Goal: Task Accomplishment & Management: Complete application form

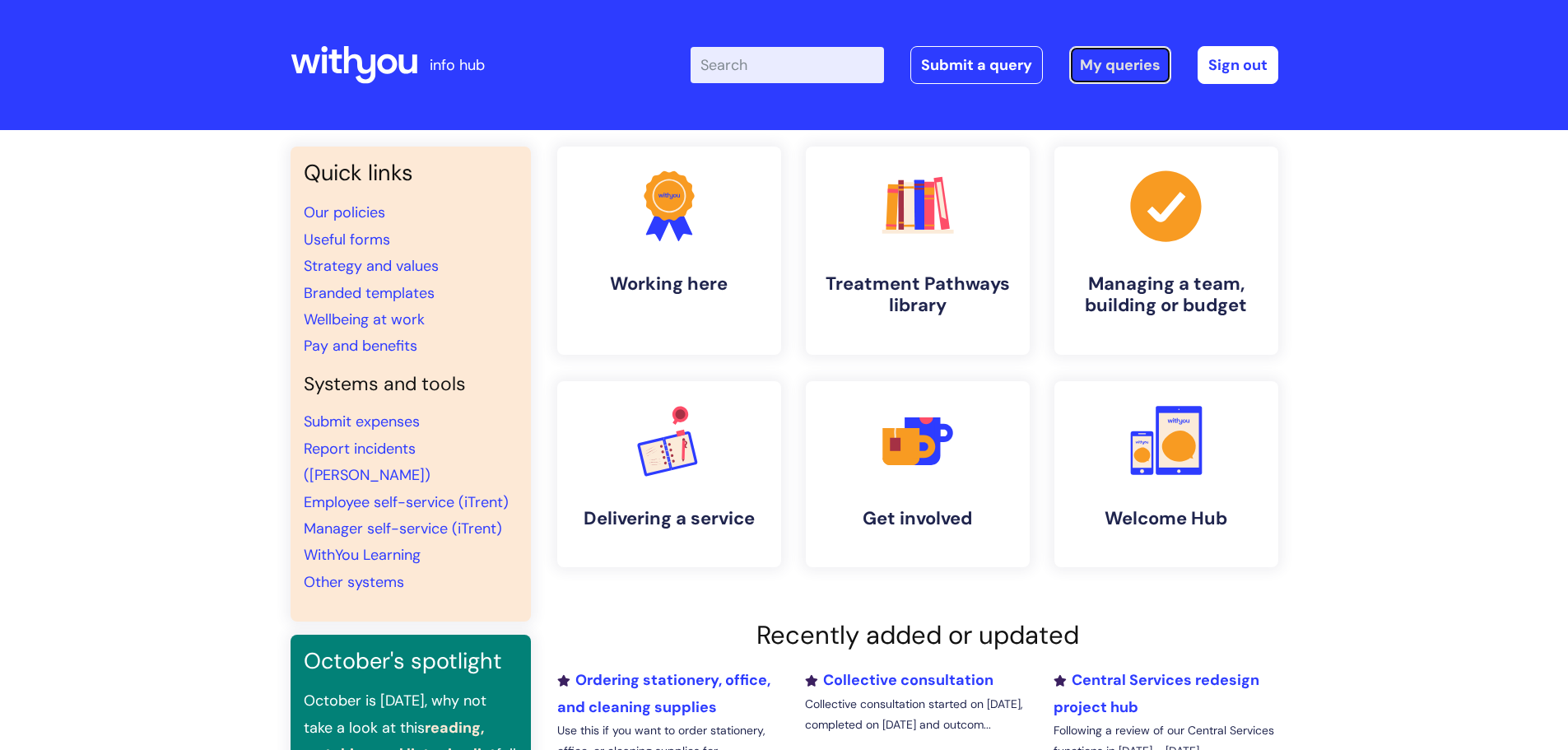
click at [1129, 64] on link "My queries" at bounding box center [1120, 64] width 102 height 38
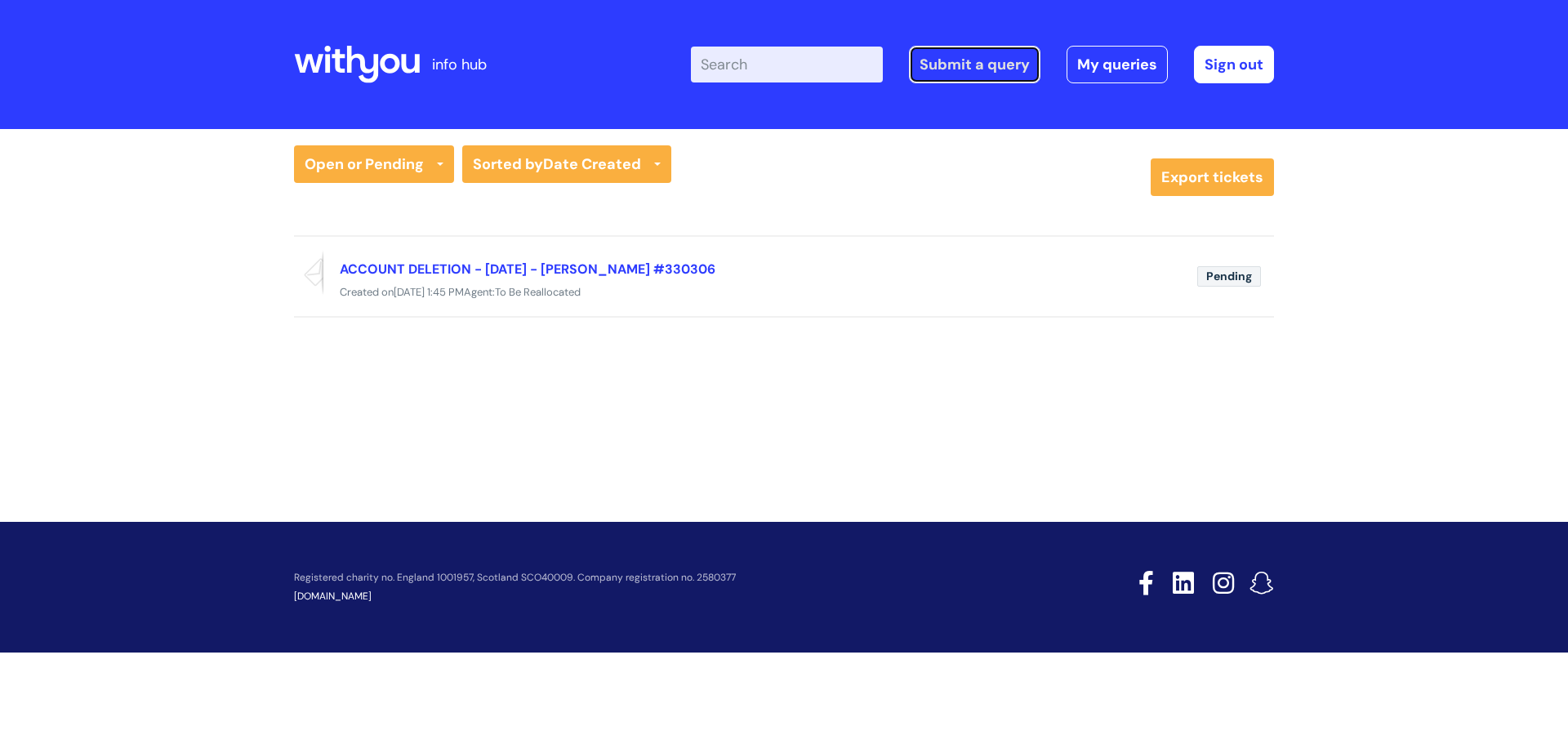
click at [1001, 68] on link "Submit a query" at bounding box center [975, 64] width 131 height 37
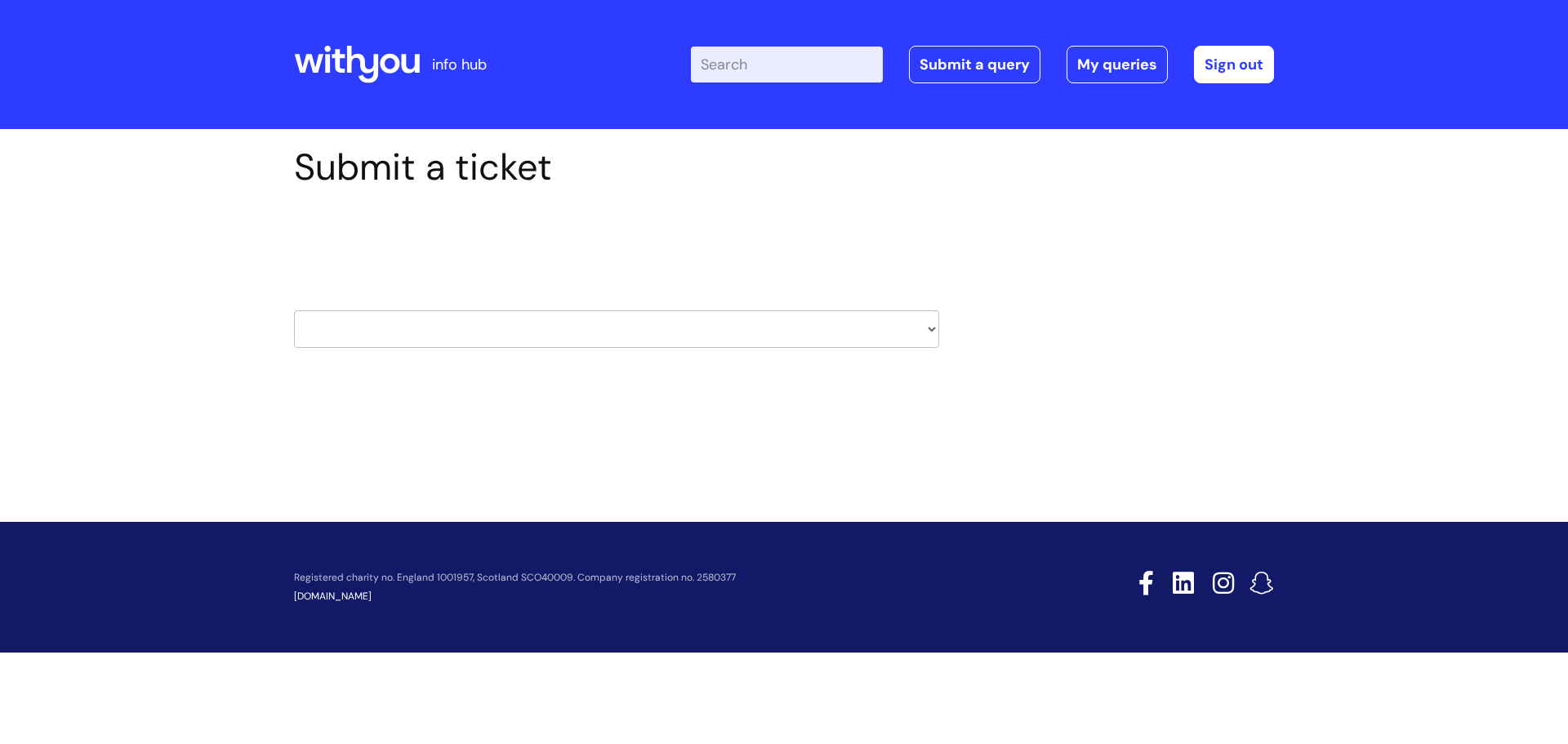
click at [464, 329] on select "HR / People IT and Support Clinical Drug Alerts Finance Accounts Data Support T…" at bounding box center [616, 329] width 645 height 37
select select "learning_and_development"
click at [294, 311] on select "HR / People IT and Support Clinical Drug Alerts Finance Accounts Data Support T…" at bounding box center [616, 329] width 645 height 37
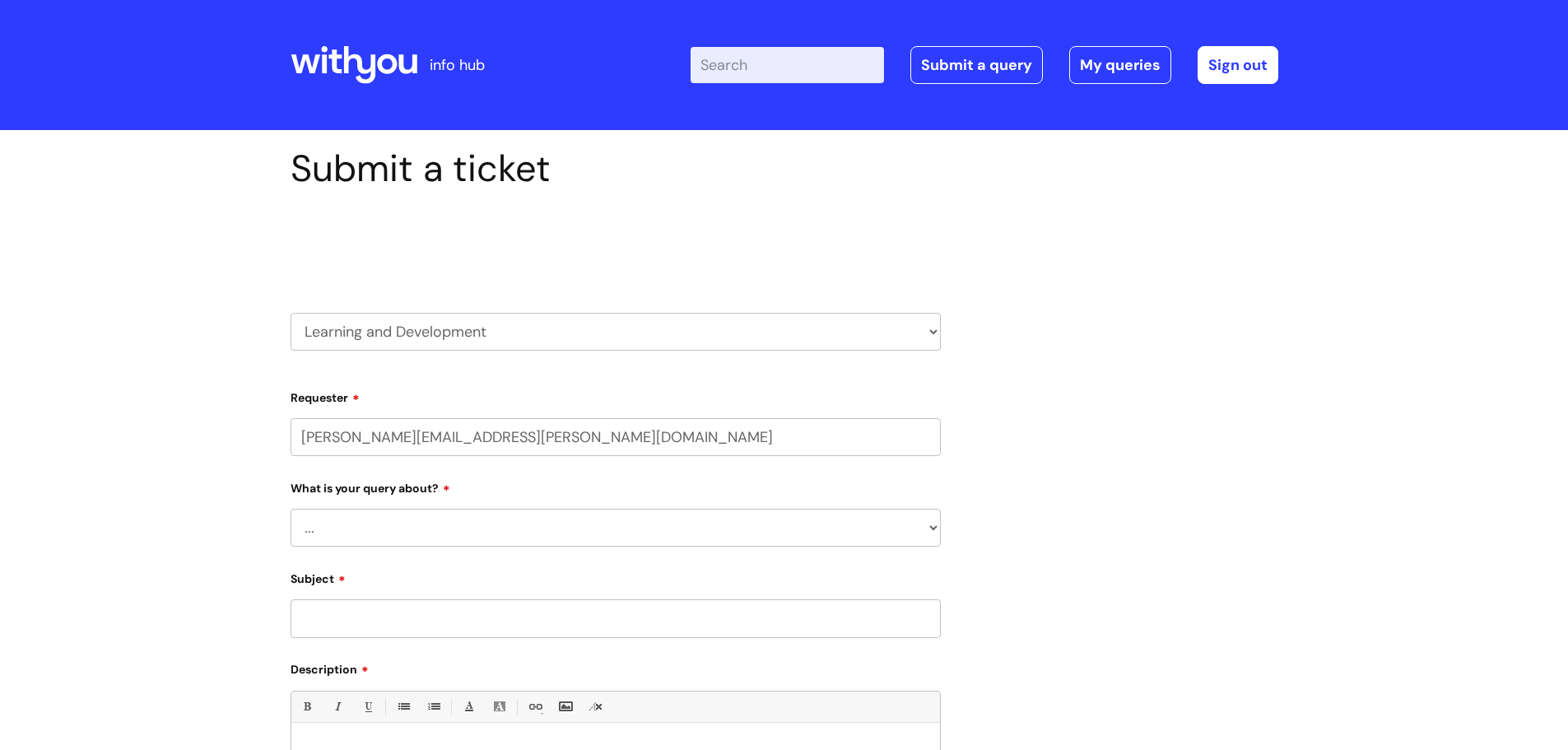
click at [407, 524] on select "... Question about a training course or session booking Ask about apprenticeshi…" at bounding box center [615, 527] width 650 height 38
select select "Question about a training course or session booking"
click at [290, 509] on select "... Question about a training course or session booking Ask about apprenticeshi…" at bounding box center [615, 527] width 650 height 38
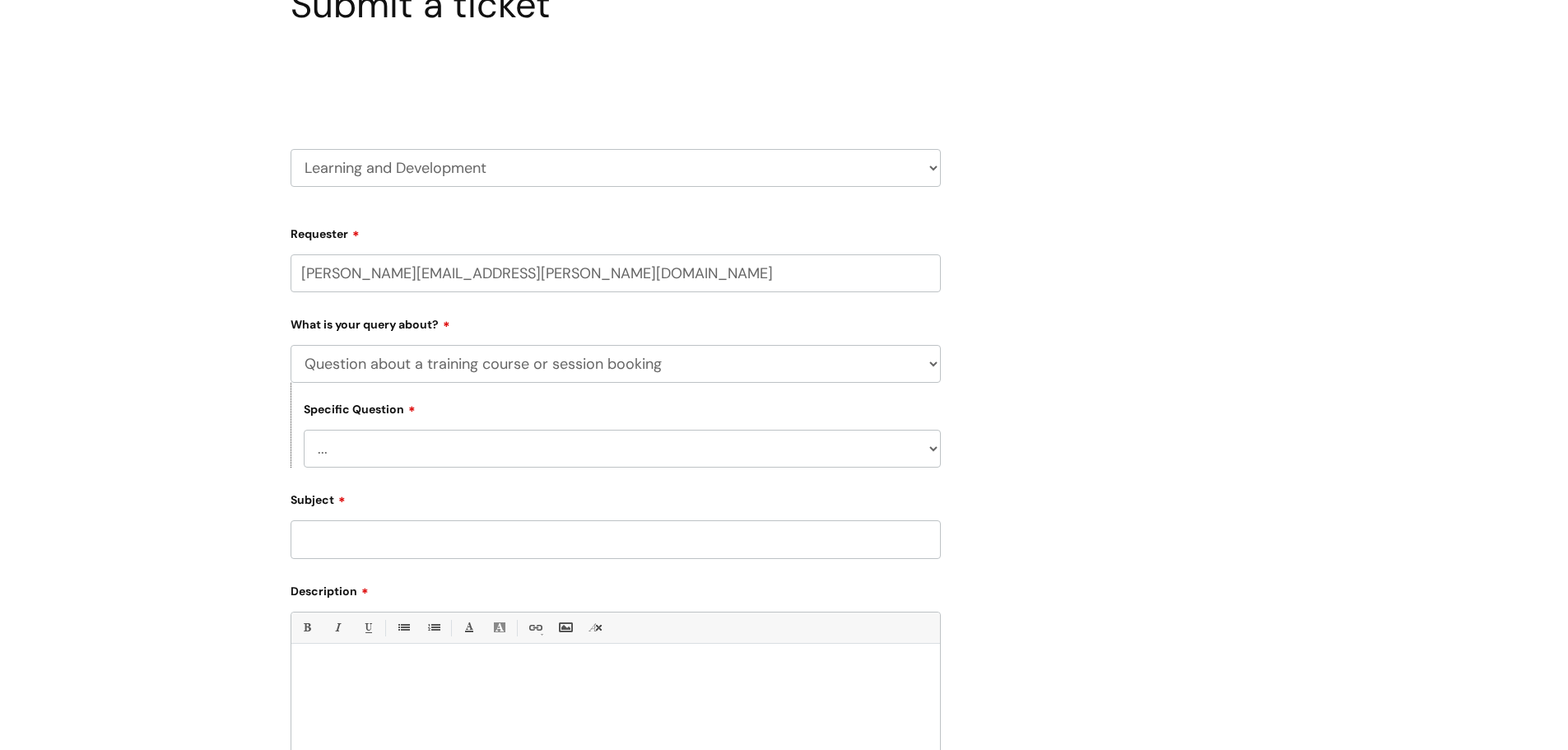
scroll to position [165, 0]
click at [501, 447] on select "... Training booking request Training dates/timetable Enquiry about a topic or …" at bounding box center [623, 448] width 638 height 38
select select "Training booking request"
click at [304, 429] on select "... Training booking request Training dates/timetable Enquiry about a topic or …" at bounding box center [623, 448] width 638 height 38
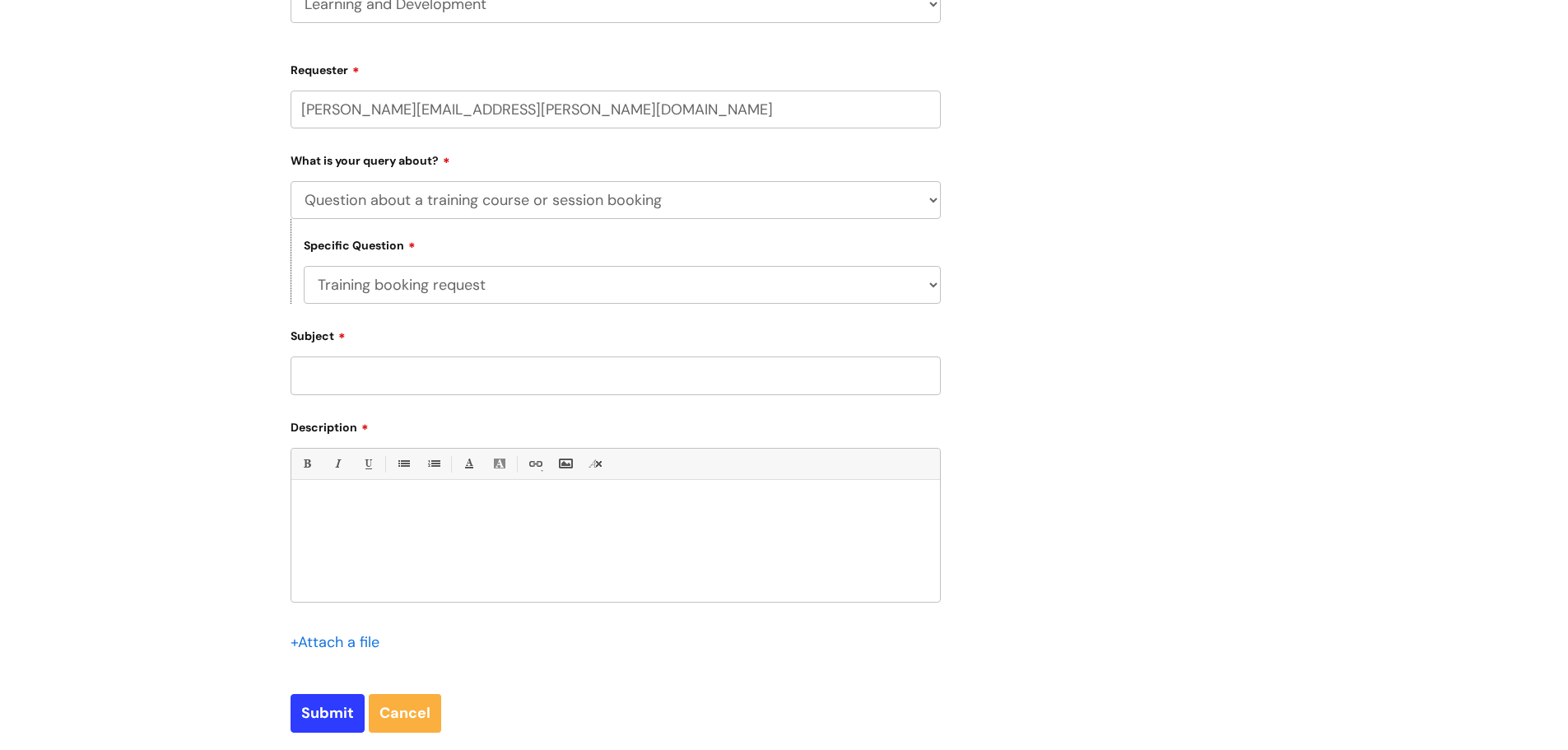
scroll to position [330, 0]
click at [372, 373] on input "Subject" at bounding box center [615, 373] width 650 height 38
type input "Allocation of a course"
click at [315, 500] on p at bounding box center [616, 506] width 624 height 15
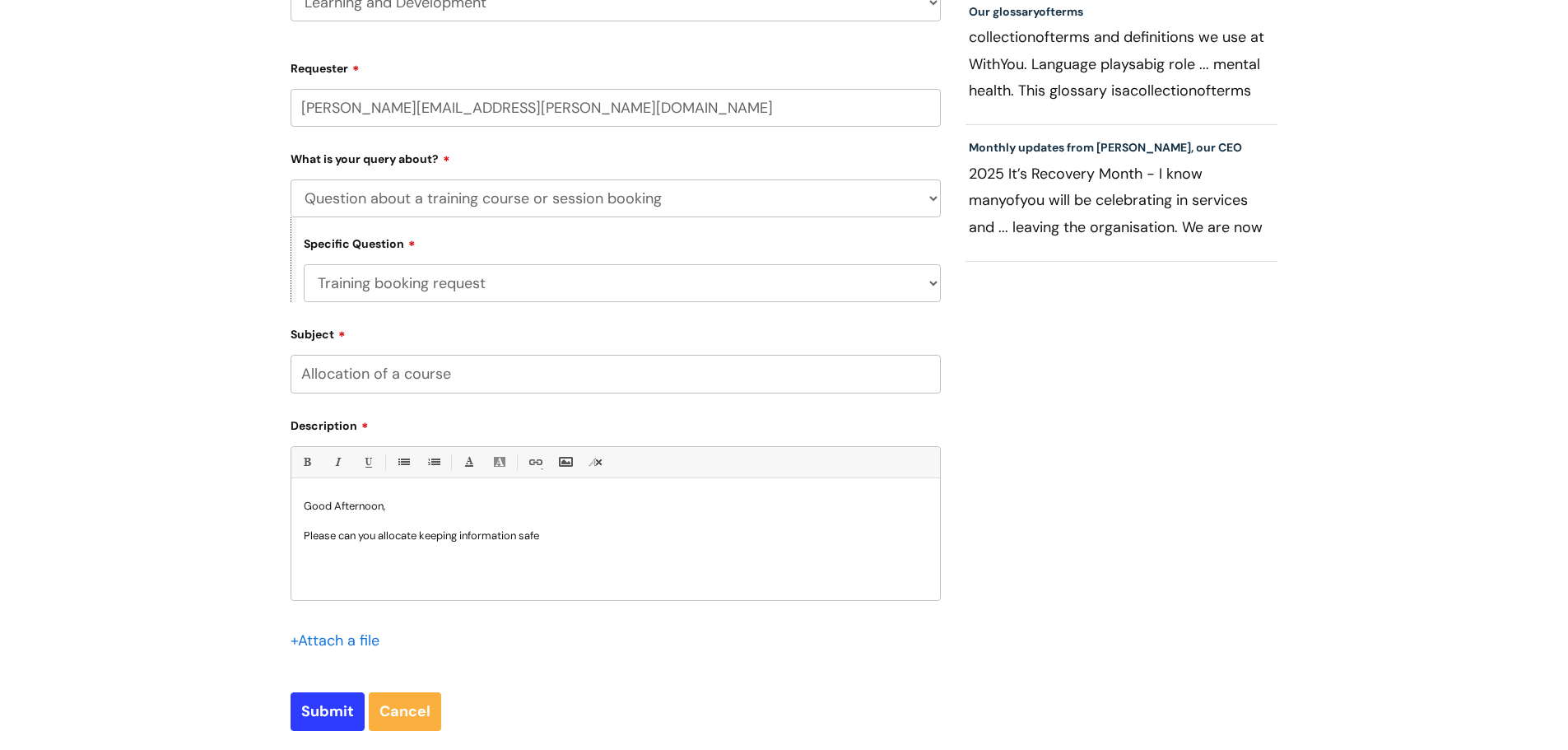
click at [423, 532] on p "Please can you allocate keeping information safe" at bounding box center [616, 537] width 624 height 15
click at [549, 534] on p "Please can you allocate 'keeping information safe" at bounding box center [616, 537] width 624 height 15
click at [541, 538] on p "Please can you allocate 'keeping information safe" at bounding box center [616, 537] width 624 height 15
click at [543, 537] on p "Please can you allocate 'keeping information safe" at bounding box center [616, 537] width 624 height 15
click at [417, 532] on p "Please can you allocate 'keeping information safe' to one of my reportees Derek…" at bounding box center [616, 537] width 624 height 15
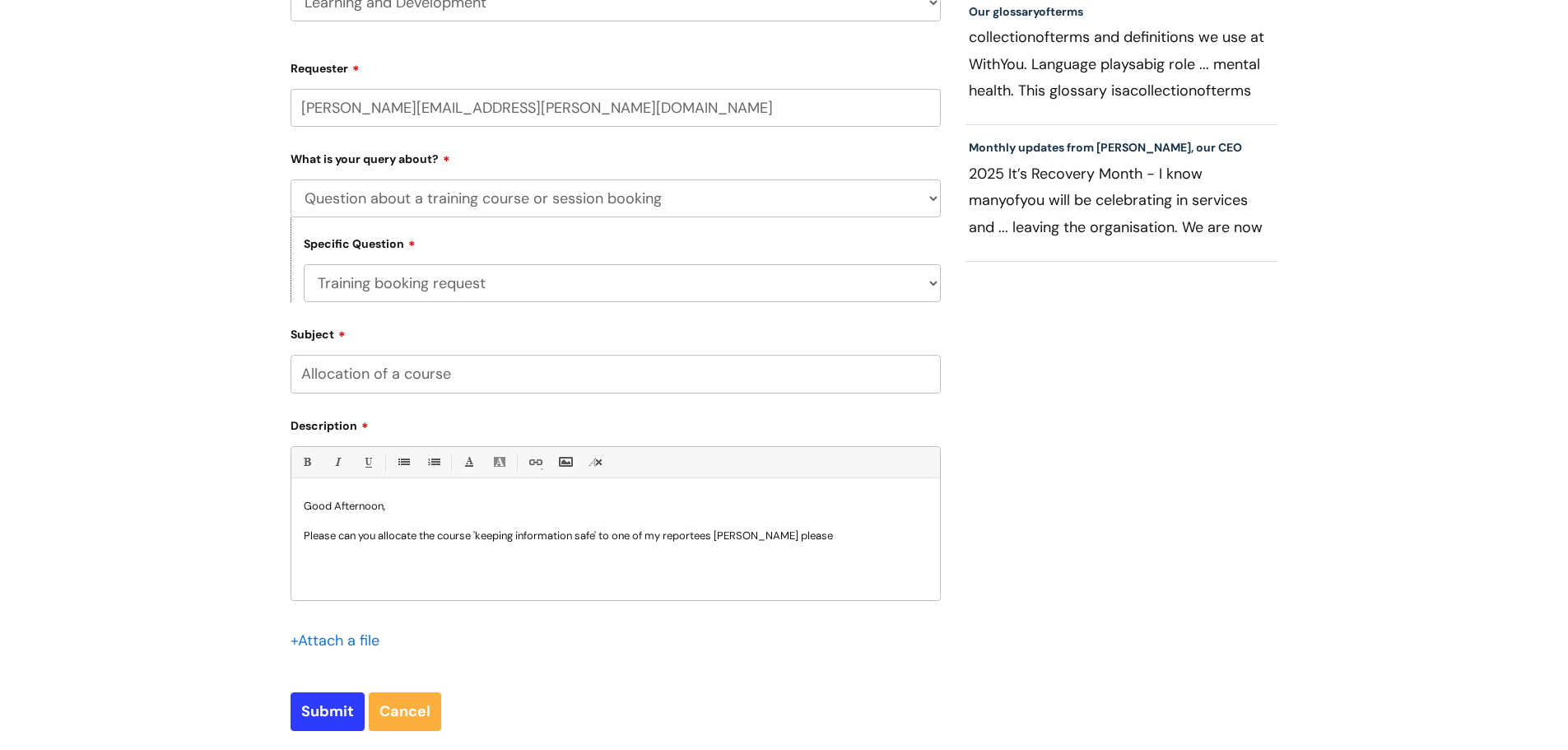
click at [863, 541] on p "Please can you allocate the course 'keeping information safe' to one of my repo…" at bounding box center [616, 537] width 624 height 15
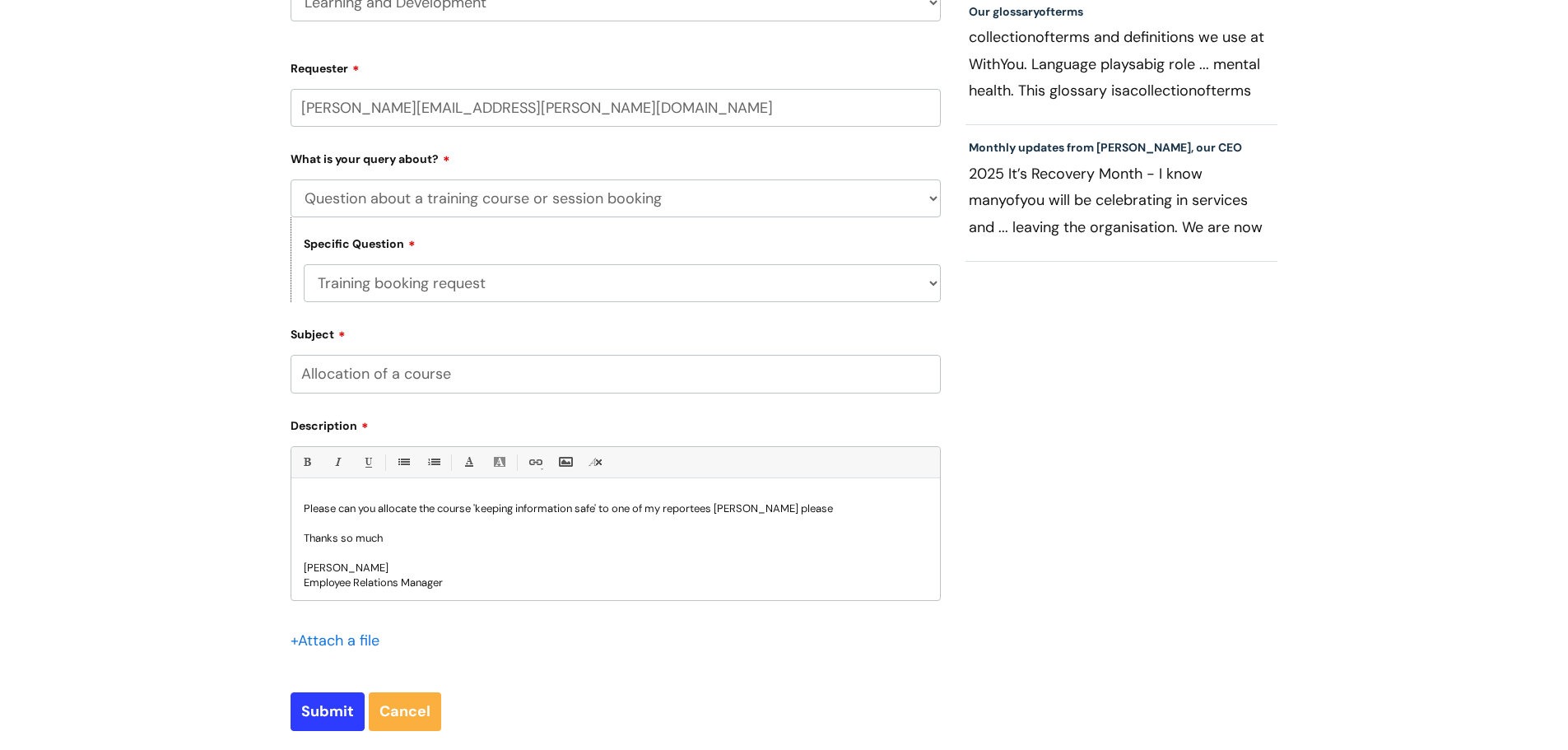
scroll to position [29, 0]
click at [326, 707] on input "Submit" at bounding box center [327, 711] width 74 height 38
type input "Please Wait..."
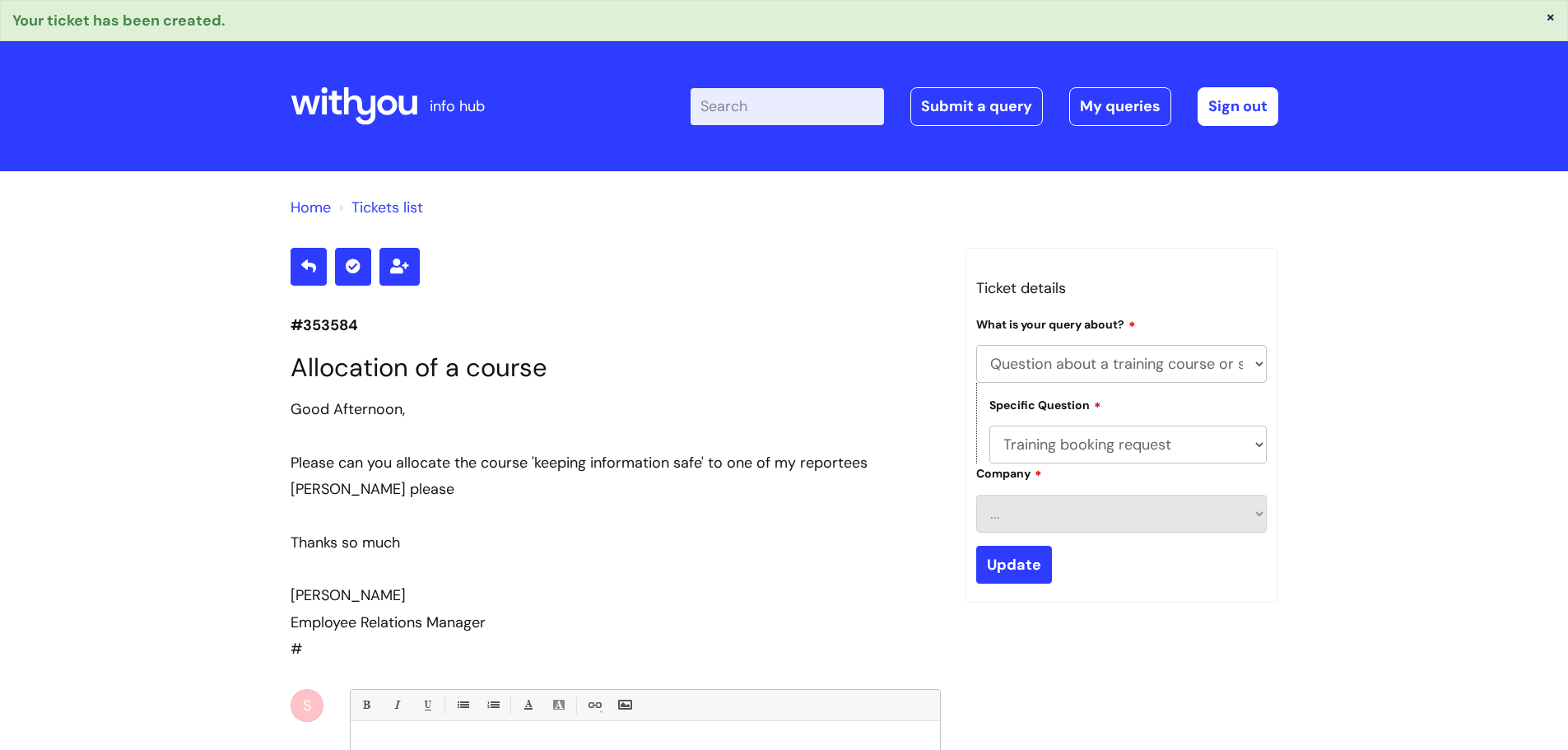
select select "Question about a training course or session booking"
select select "Training booking request"
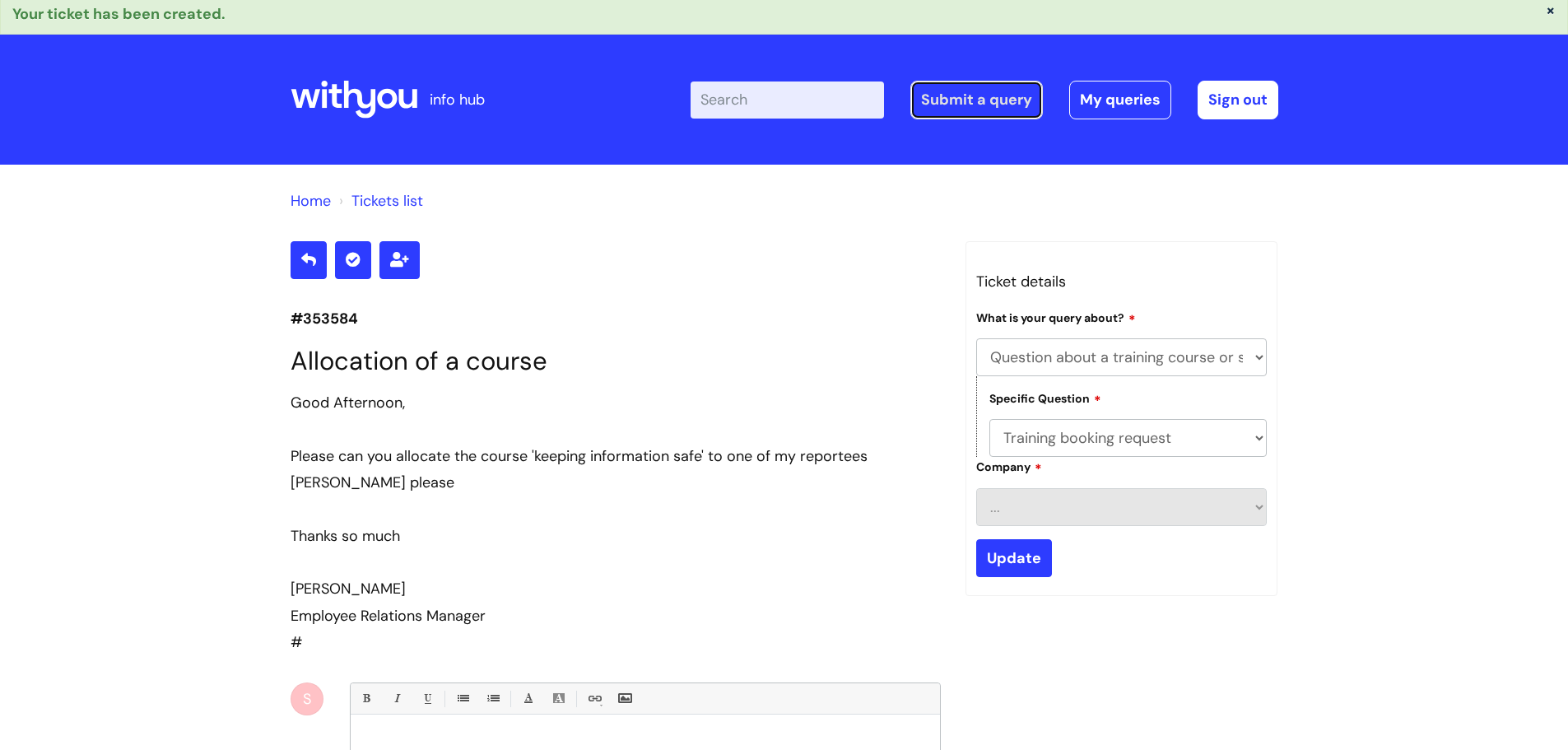
click at [986, 105] on link "Submit a query" at bounding box center [976, 99] width 132 height 38
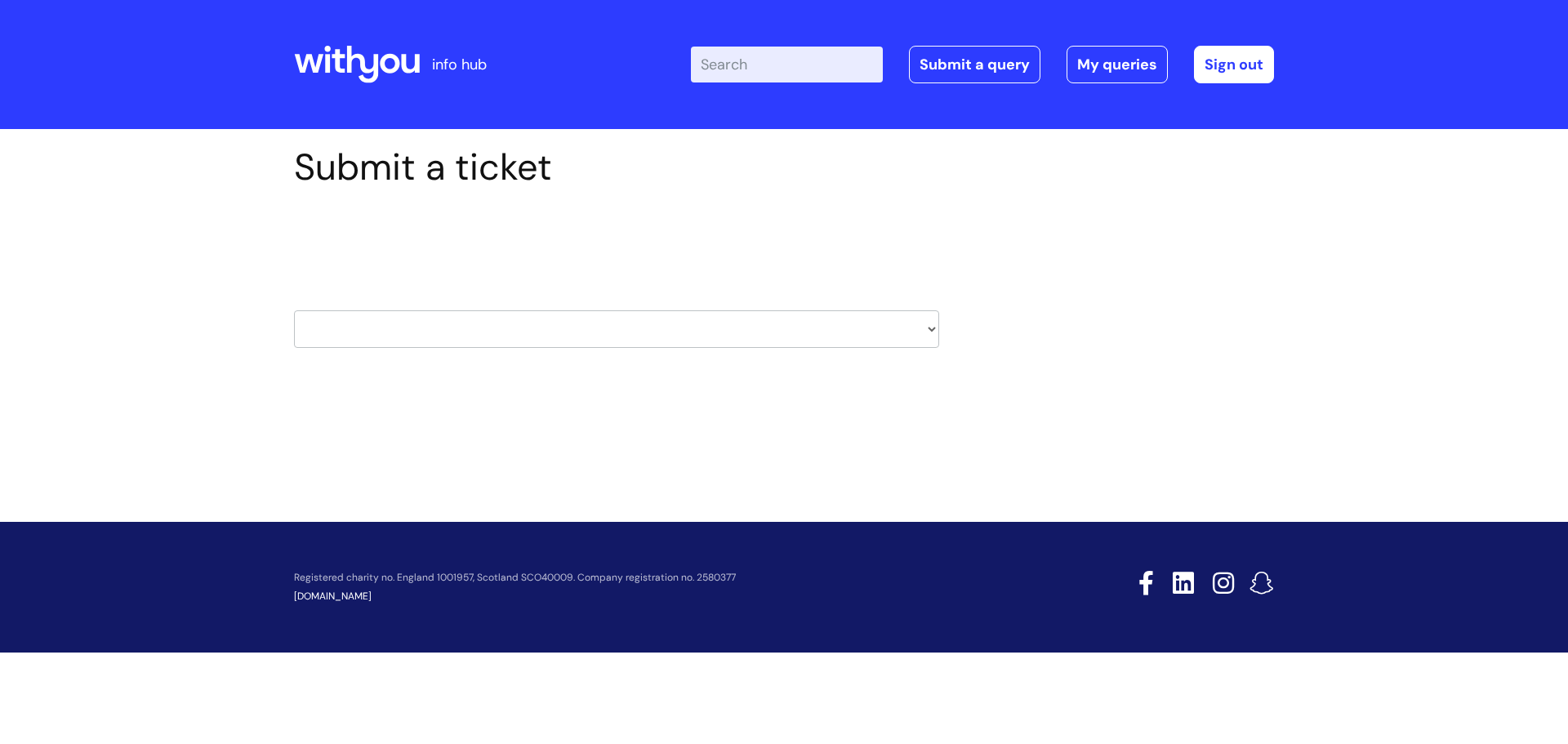
click at [510, 333] on select "HR / People IT and Support Clinical Drug Alerts Finance Accounts Data Support T…" at bounding box center [616, 329] width 645 height 37
select select "it_and_support"
click at [294, 311] on select "HR / People IT and Support Clinical Drug Alerts Finance Accounts Data Support T…" at bounding box center [616, 329] width 645 height 37
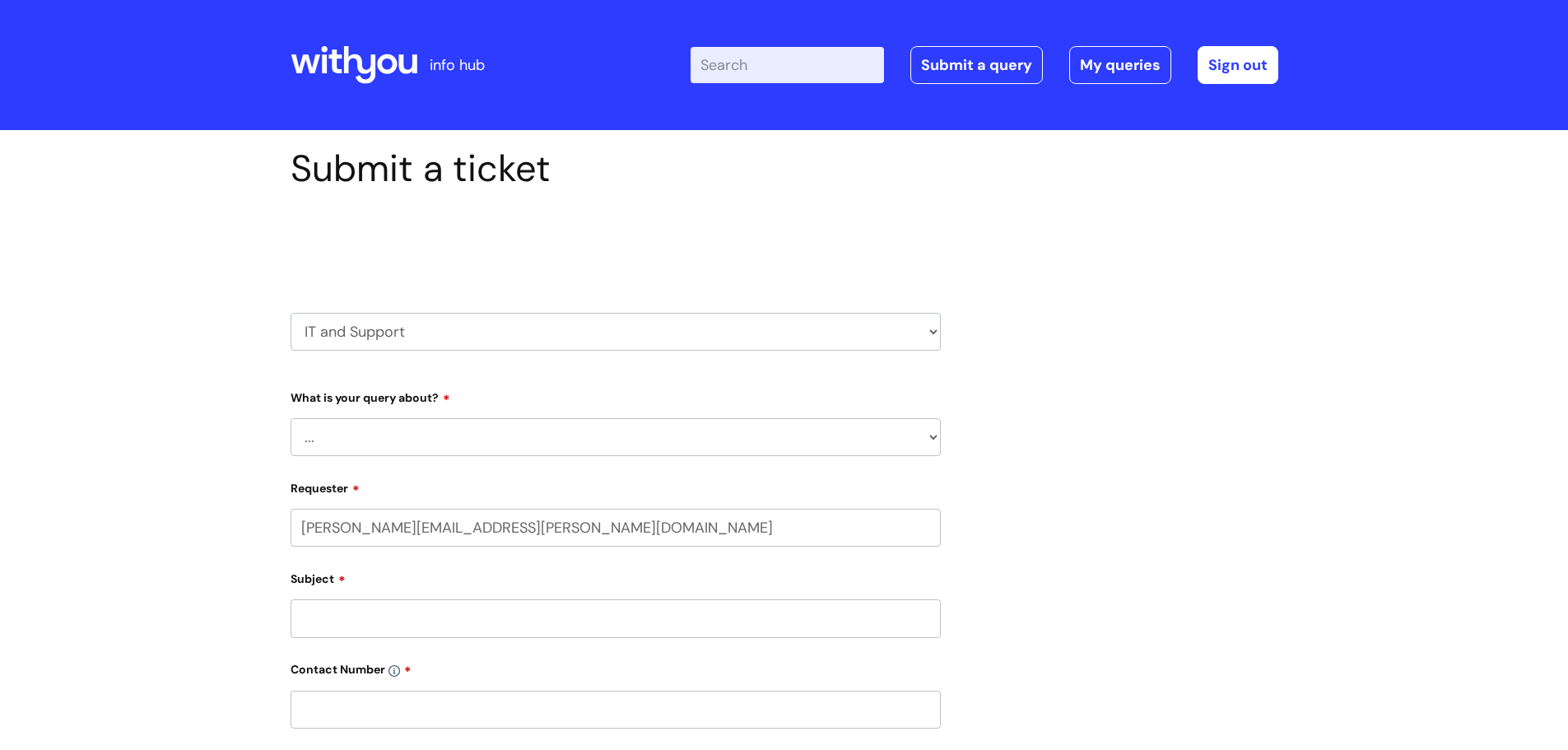
click at [387, 436] on select "... Mobile Phone Reset & MFA Accounts, Starters and Leavers IT Hardware issue I…" at bounding box center [615, 437] width 650 height 38
select select "System/software"
click at [290, 419] on select "... Mobile Phone Reset & MFA Accounts, Starters and Leavers IT Hardware issue I…" at bounding box center [615, 437] width 650 height 38
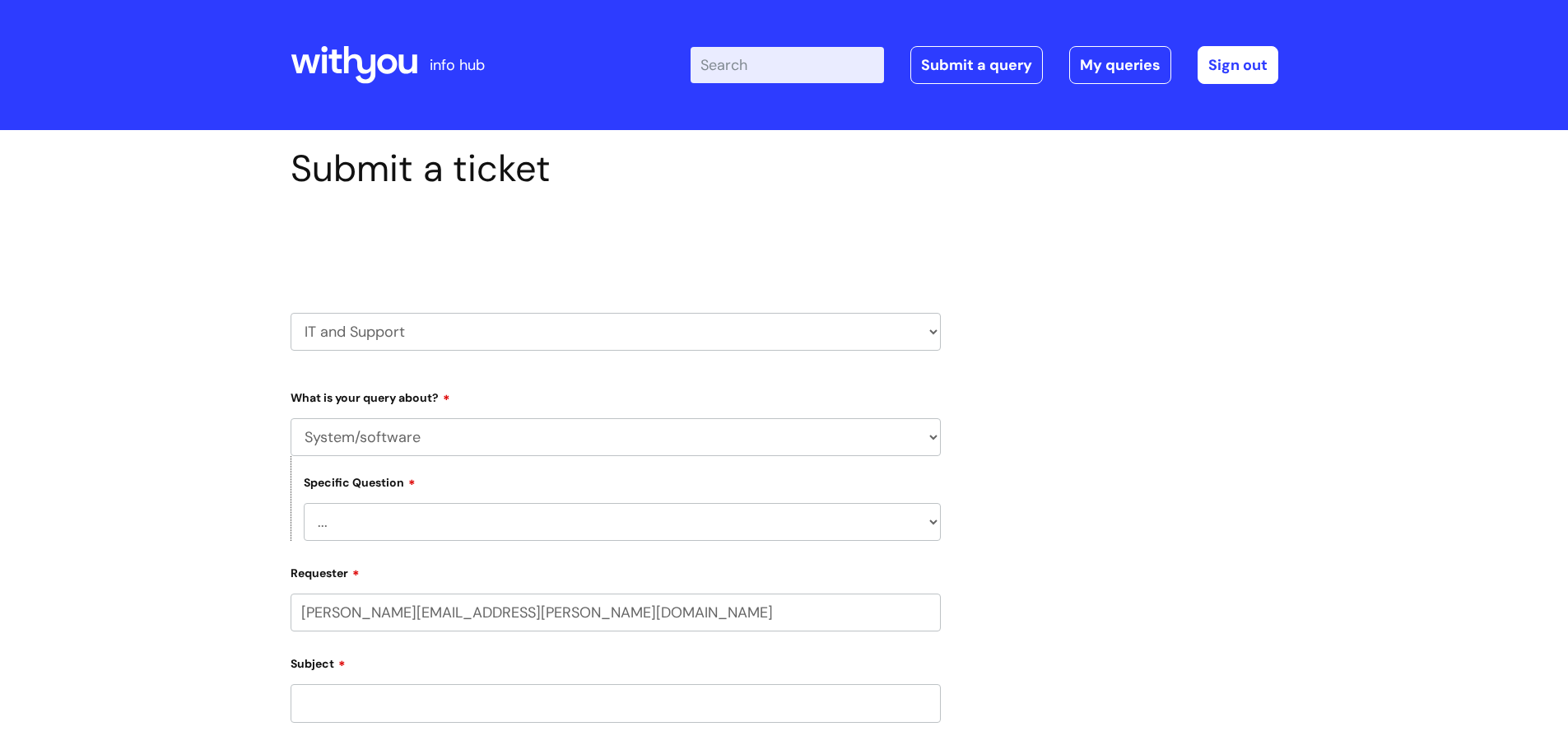
click at [400, 526] on select "... Halo PCMIS Iaptus NHS Email CJSM Email Mitel Another System Google (Workspa…" at bounding box center [623, 521] width 638 height 38
select select "Microsoft (inc Azure)"
click at [304, 503] on select "... Halo PCMIS Iaptus NHS Email CJSM Email Mitel Another System Google (Workspa…" at bounding box center [623, 521] width 638 height 38
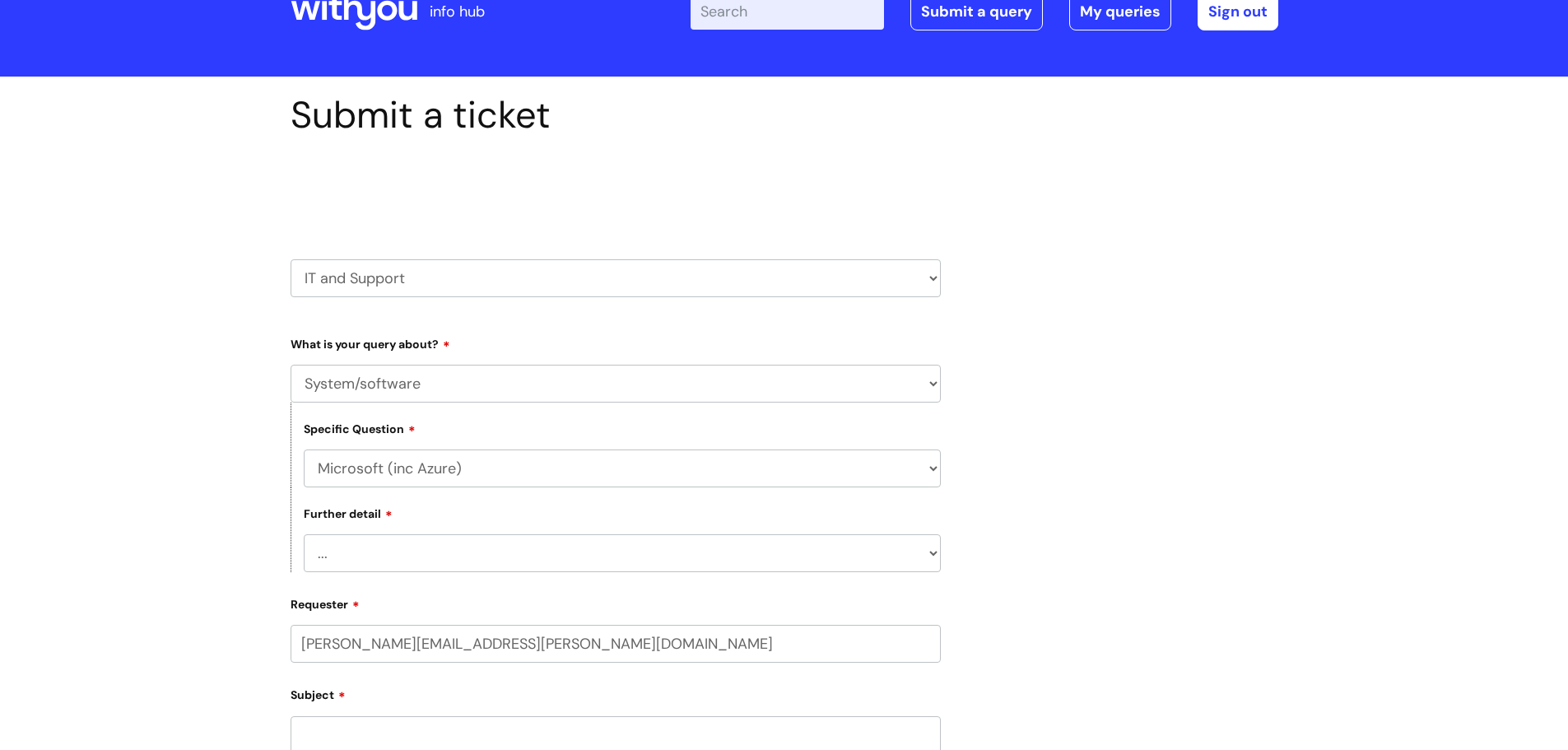
scroll to position [82, 0]
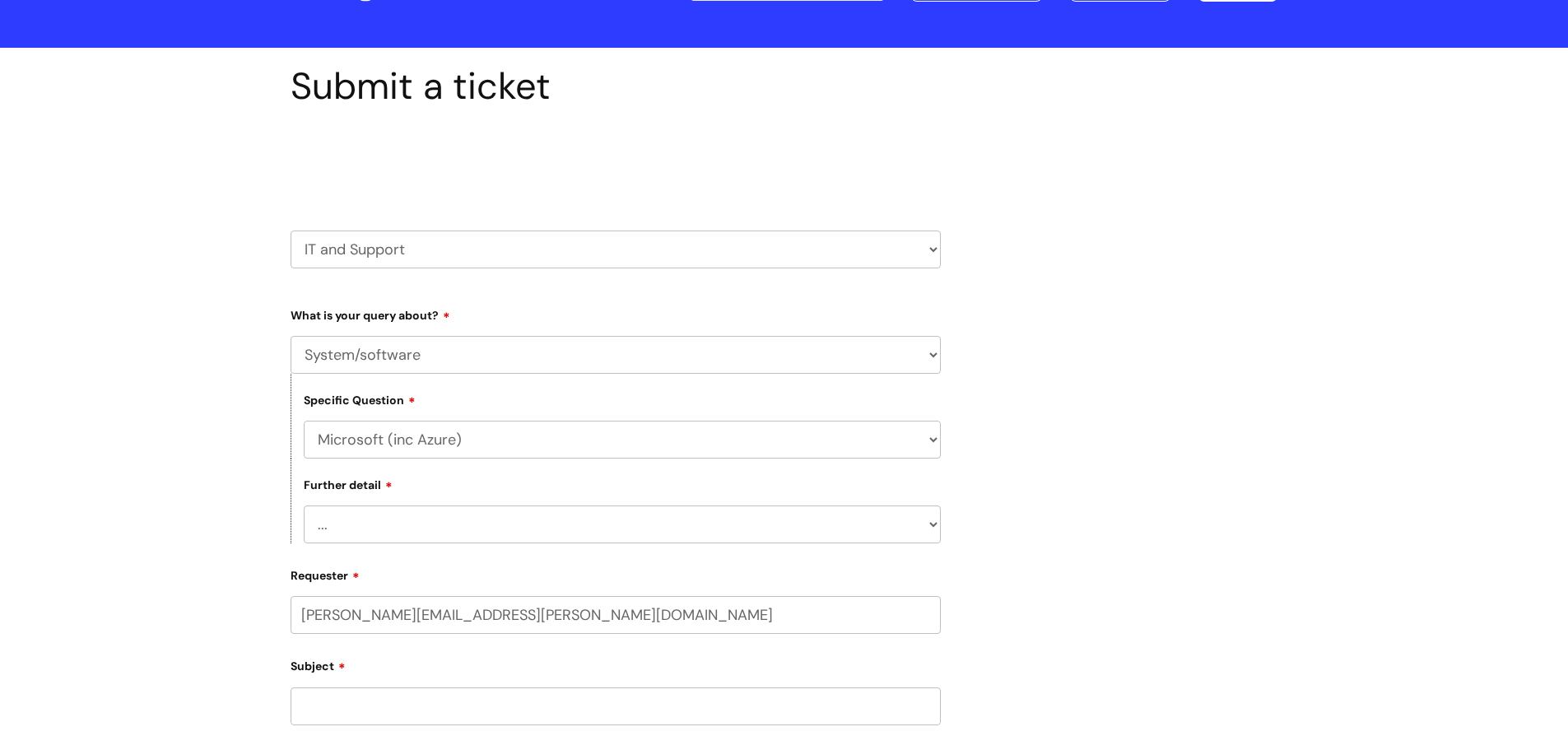
click at [438, 535] on select "... I’d like to add/remove user(s) to an Azure Group (Miro, Monday, Salesforce,…" at bounding box center [623, 524] width 638 height 38
click at [988, 294] on div "Submit a ticket Select issue type HR / People IT and Support Clinical Drug Aler…" at bounding box center [785, 622] width 1012 height 1116
click at [576, 446] on select "... Halo PCMIS Iaptus NHS Email CJSM Email Mitel Another System Google (Workspa…" at bounding box center [623, 439] width 638 height 38
click at [1104, 449] on div "Submit a ticket Select issue type HR / People IT and Support Clinical Drug Aler…" at bounding box center [785, 622] width 1012 height 1116
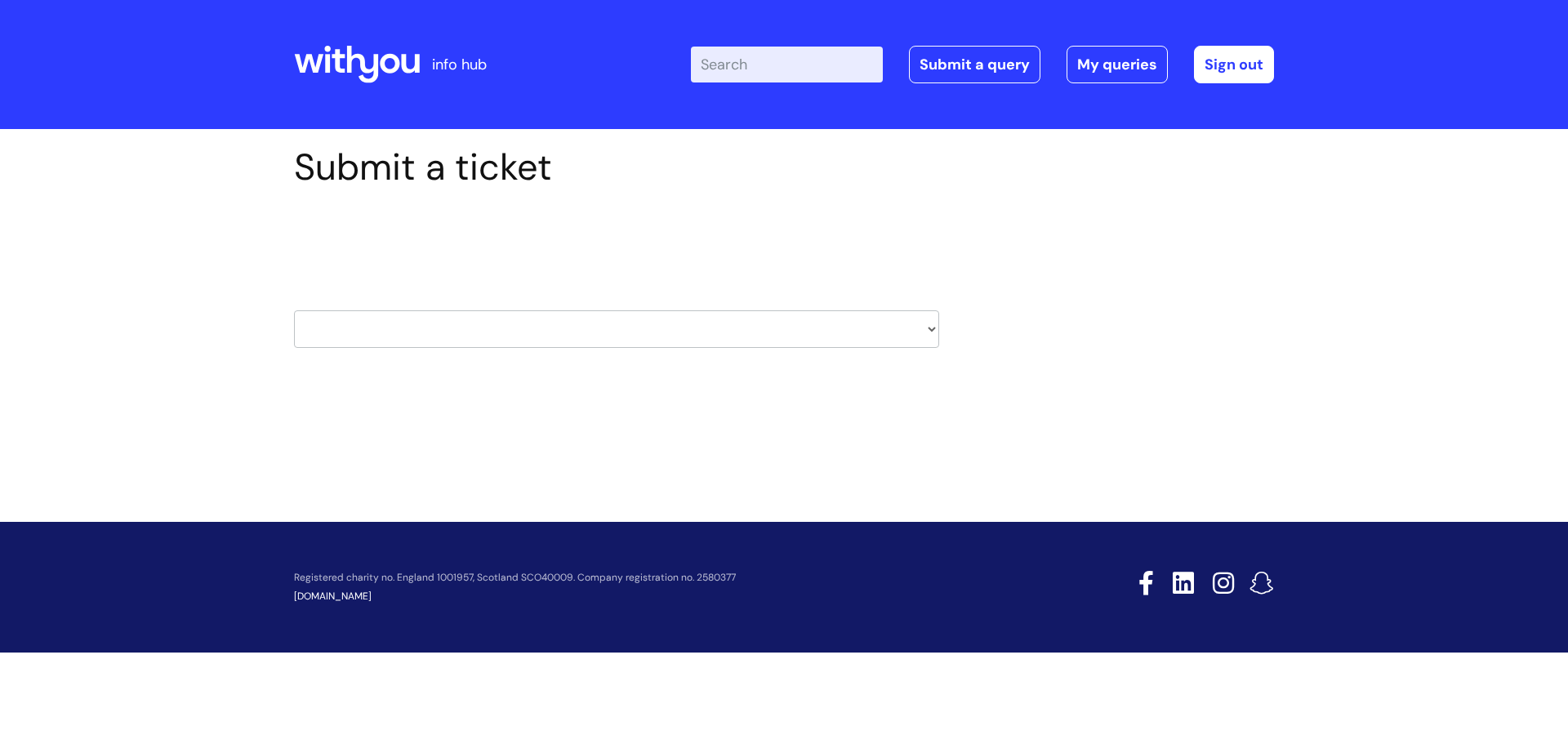
click at [688, 325] on select "HR / People IT and Support Clinical Drug Alerts Finance Accounts Data Support T…" at bounding box center [616, 329] width 645 height 37
select select "it_and_support"
click at [294, 311] on select "HR / People IT and Support Clinical Drug Alerts Finance Accounts Data Support T…" at bounding box center [616, 329] width 645 height 37
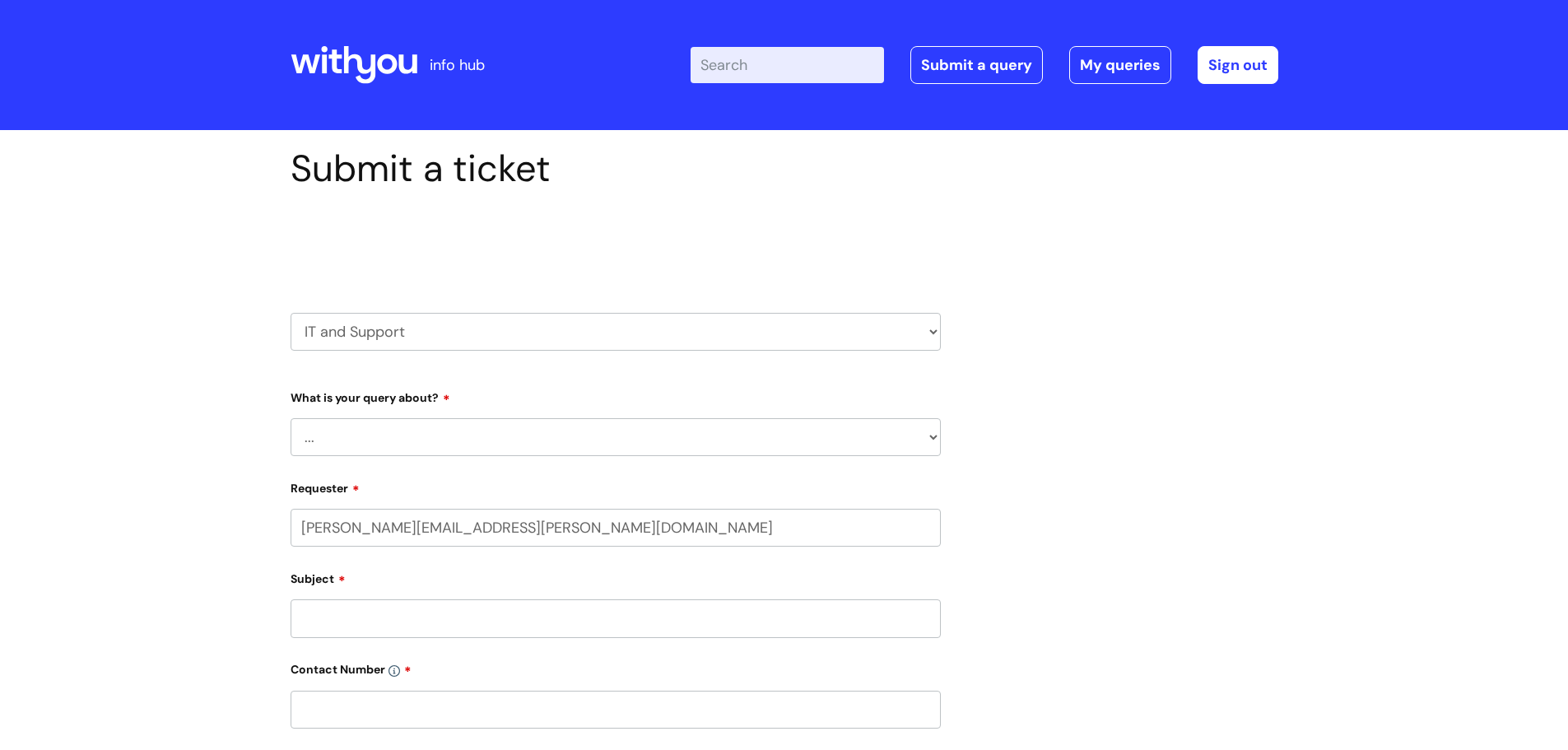
click at [522, 449] on select "... Mobile Phone Reset & MFA Accounts, Starters and Leavers IT Hardware issue I…" at bounding box center [615, 437] width 650 height 38
select select "Something Else"
click at [290, 419] on select "... Mobile Phone Reset & MFA Accounts, Starters and Leavers IT Hardware issue I…" at bounding box center [615, 437] width 650 height 38
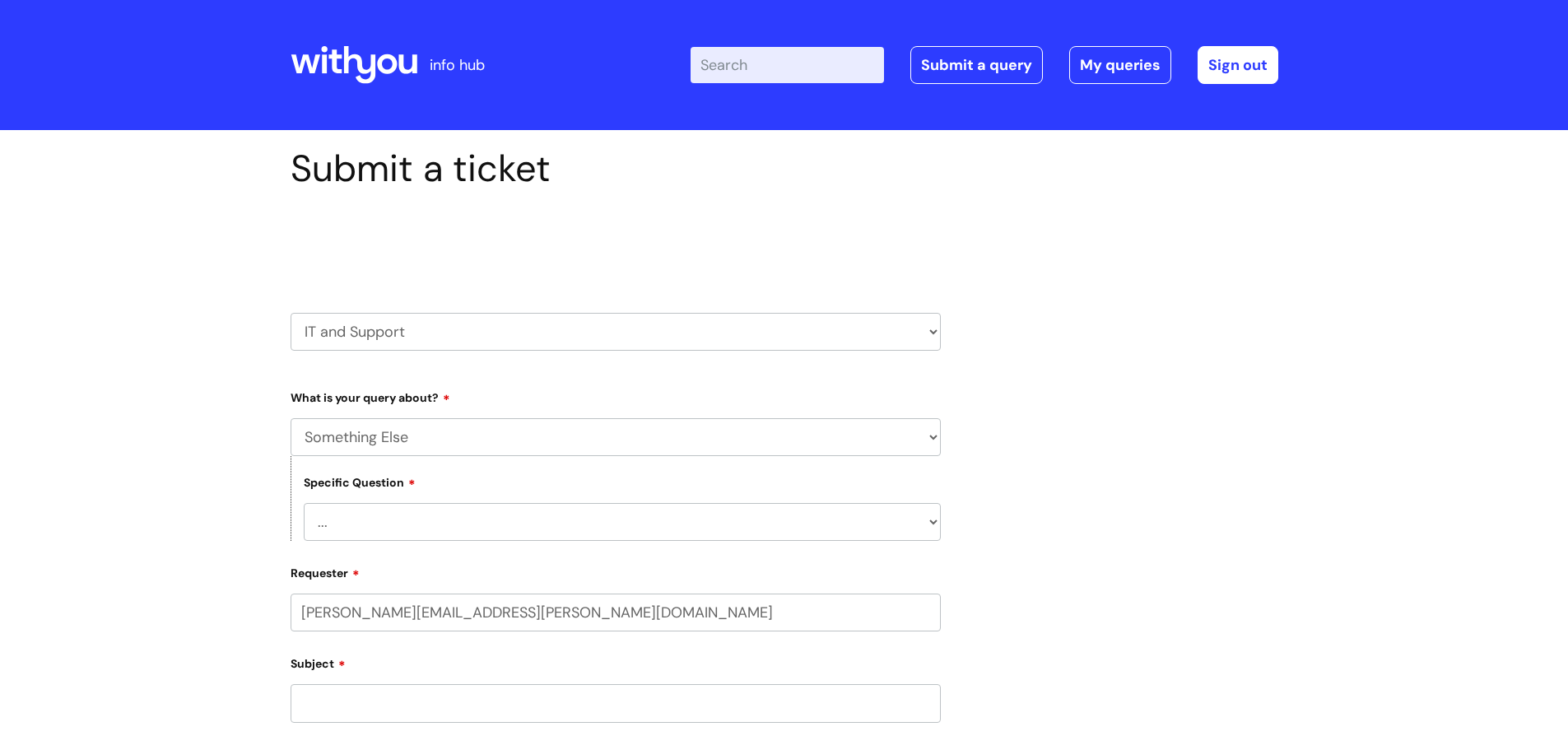
click at [430, 523] on select "... My problem is not listed" at bounding box center [623, 521] width 638 height 38
select select "My problem is not listed"
click at [304, 503] on select "... My problem is not listed" at bounding box center [623, 521] width 638 height 38
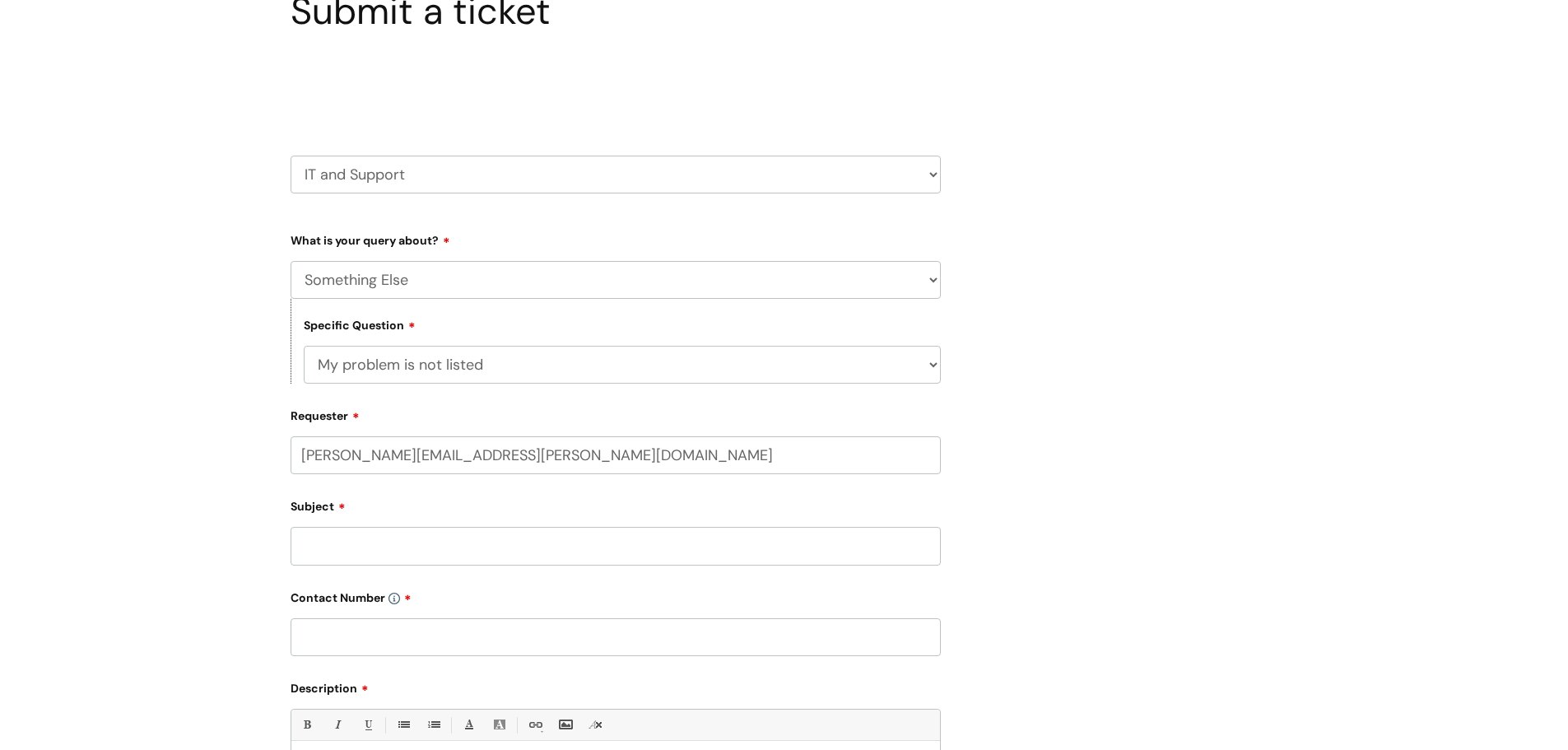
scroll to position [165, 0]
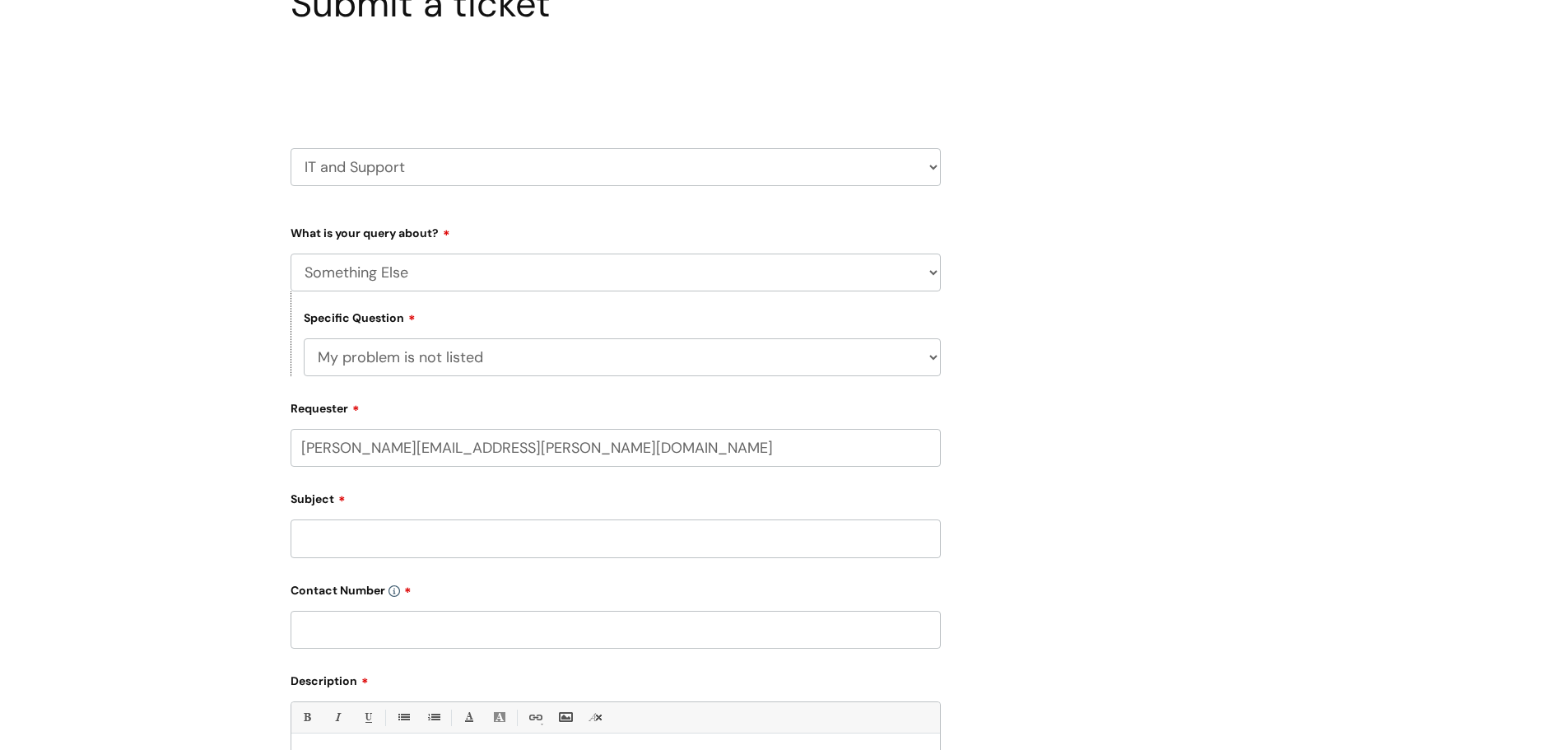
click at [388, 538] on input "Subject" at bounding box center [615, 538] width 650 height 38
click at [348, 540] on input "Status on a laptop" at bounding box center [615, 538] width 650 height 38
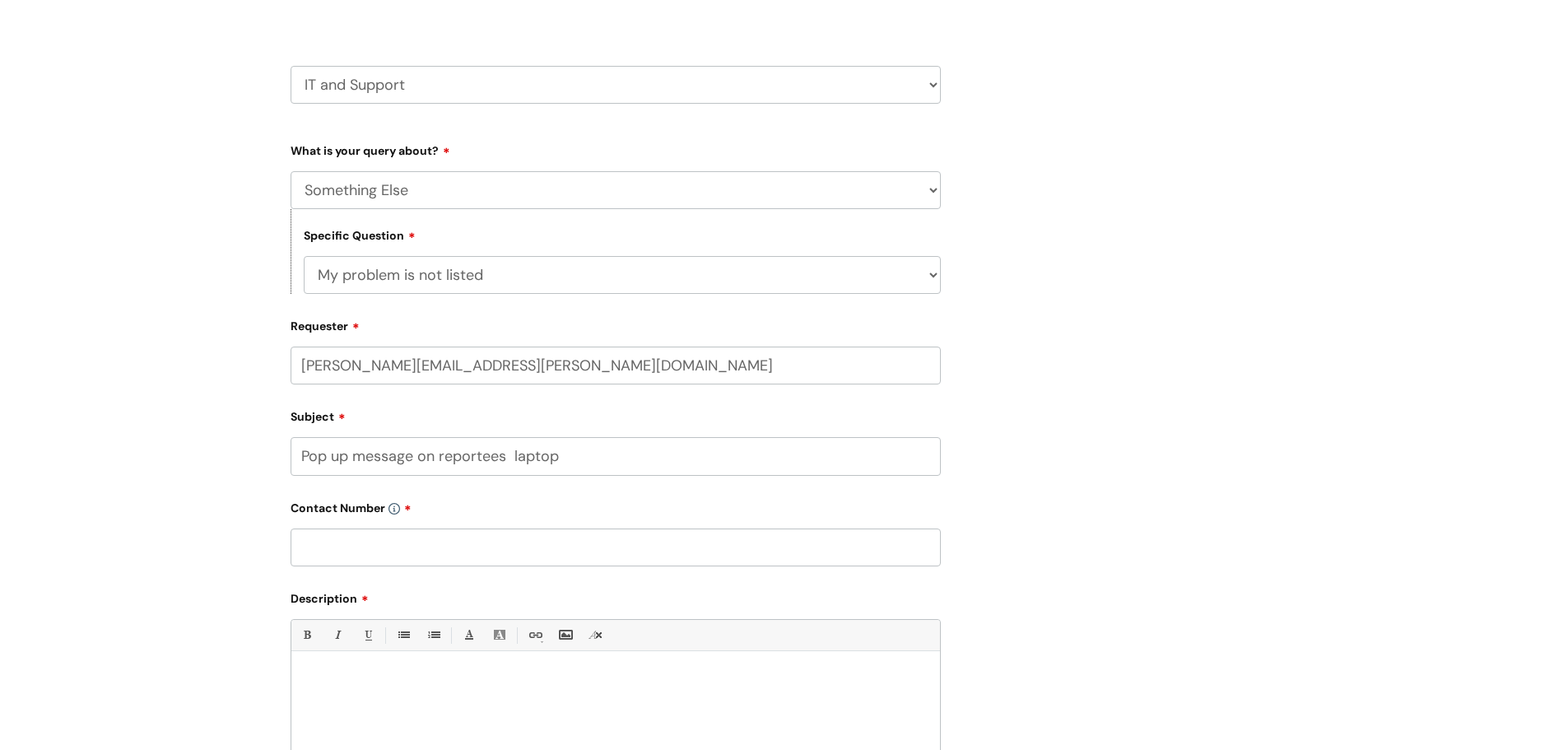
type input "Pop up message on reportees laptop"
click at [331, 546] on input "text" at bounding box center [615, 547] width 650 height 38
